Goal: Task Accomplishment & Management: Use online tool/utility

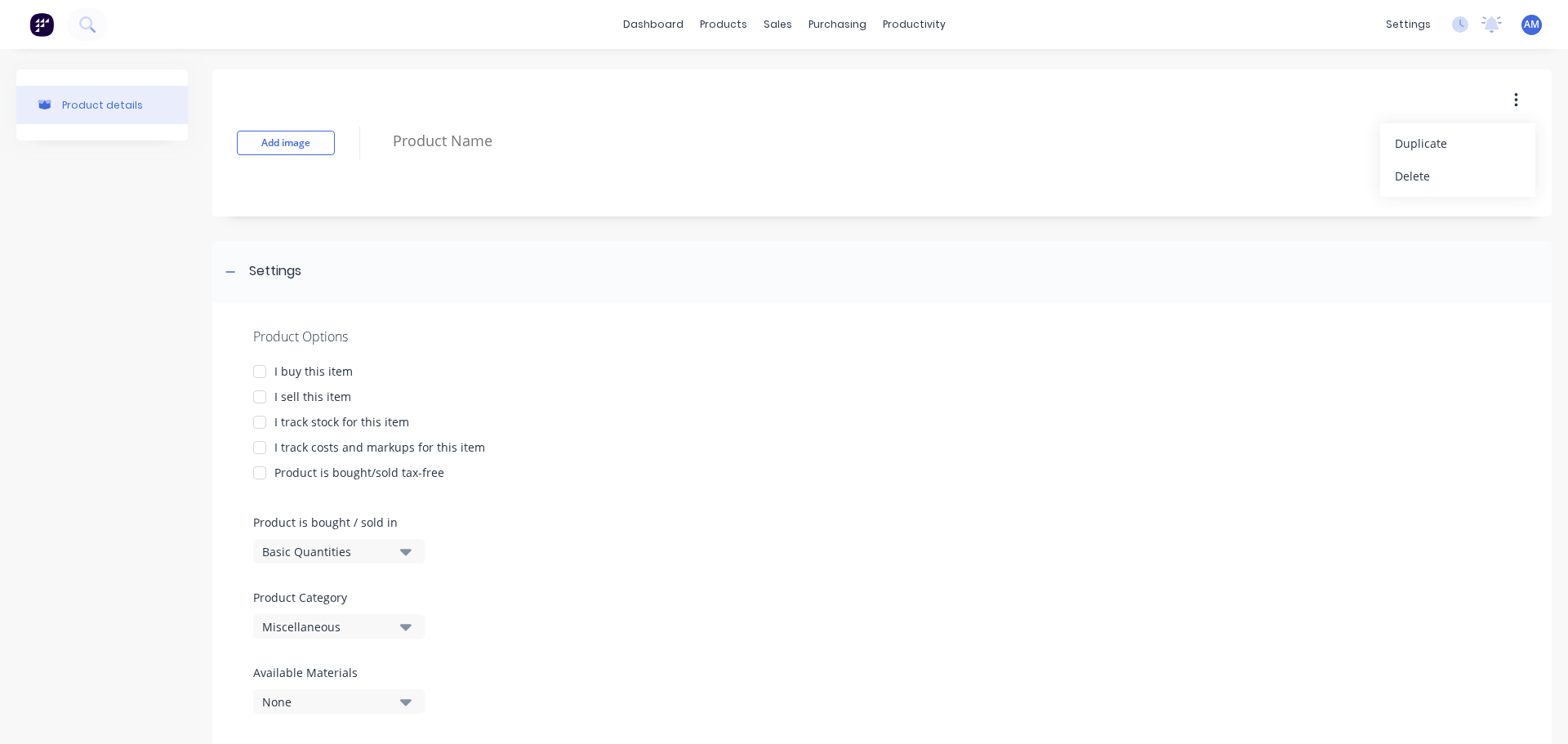
type textarea "x"
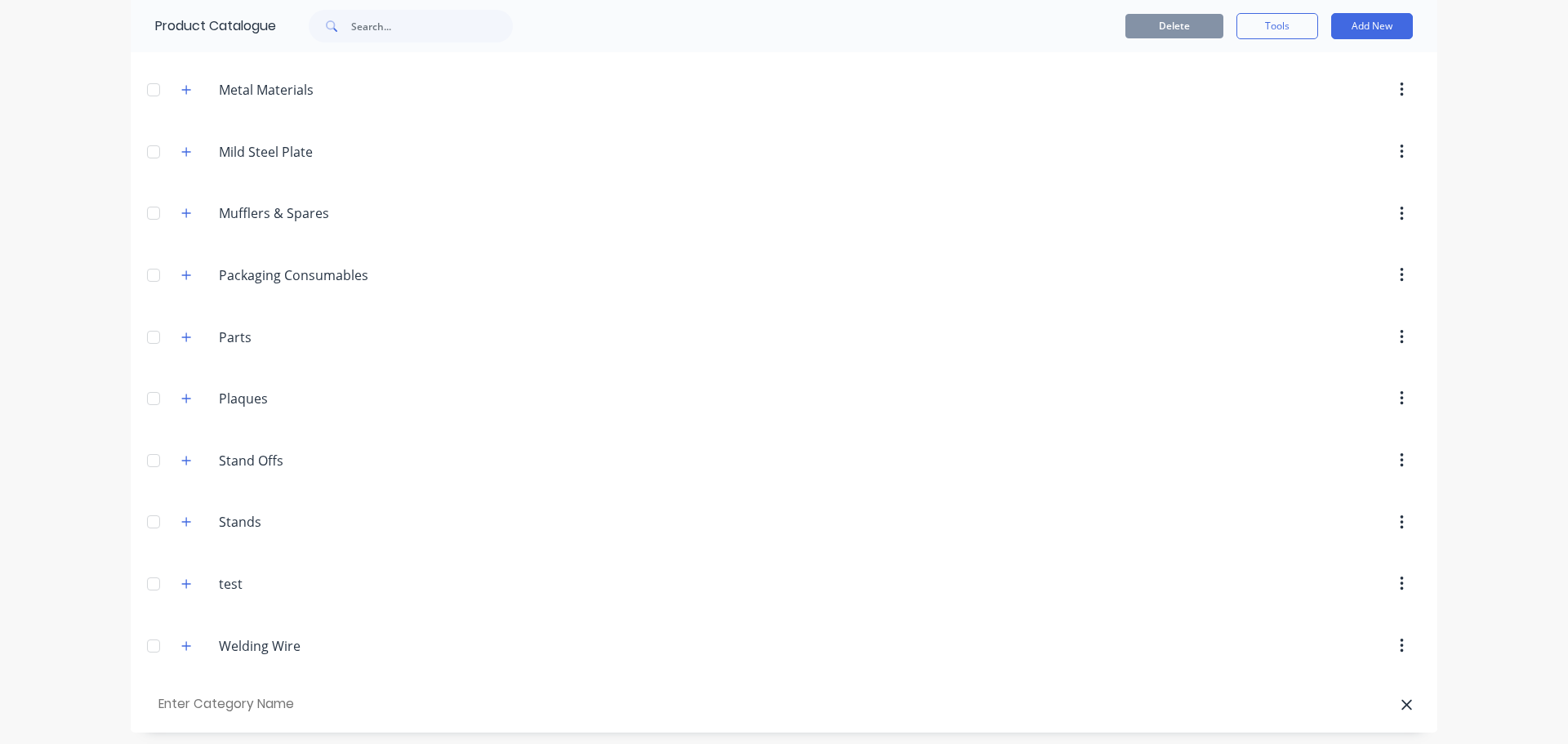
scroll to position [1413, 0]
click at [253, 710] on input "text" at bounding box center [248, 699] width 184 height 24
type input "Grinding & Sanding"
